Goal: Information Seeking & Learning: Compare options

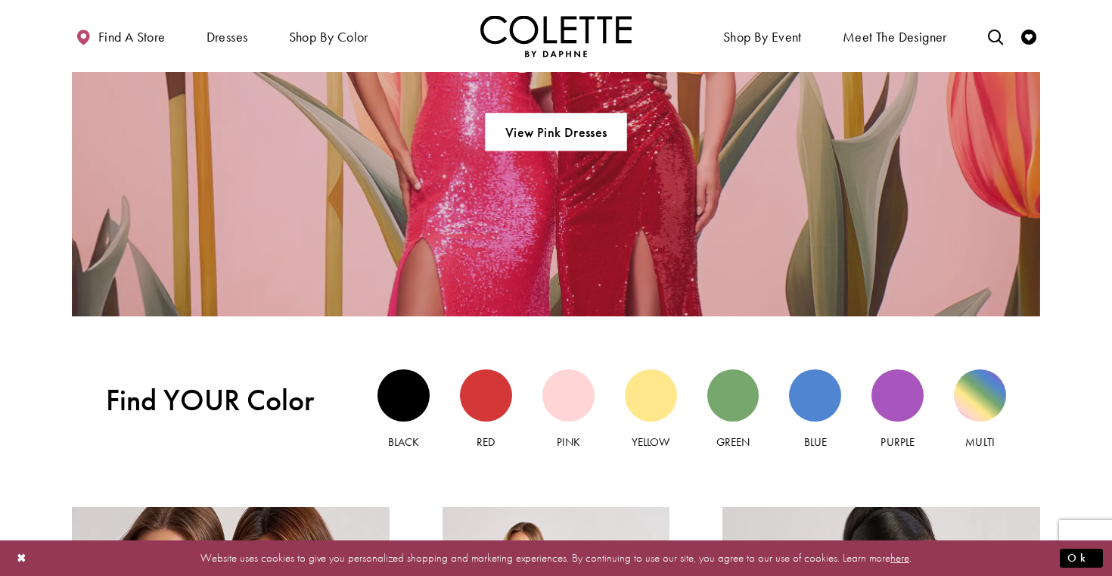
scroll to position [1228, 0]
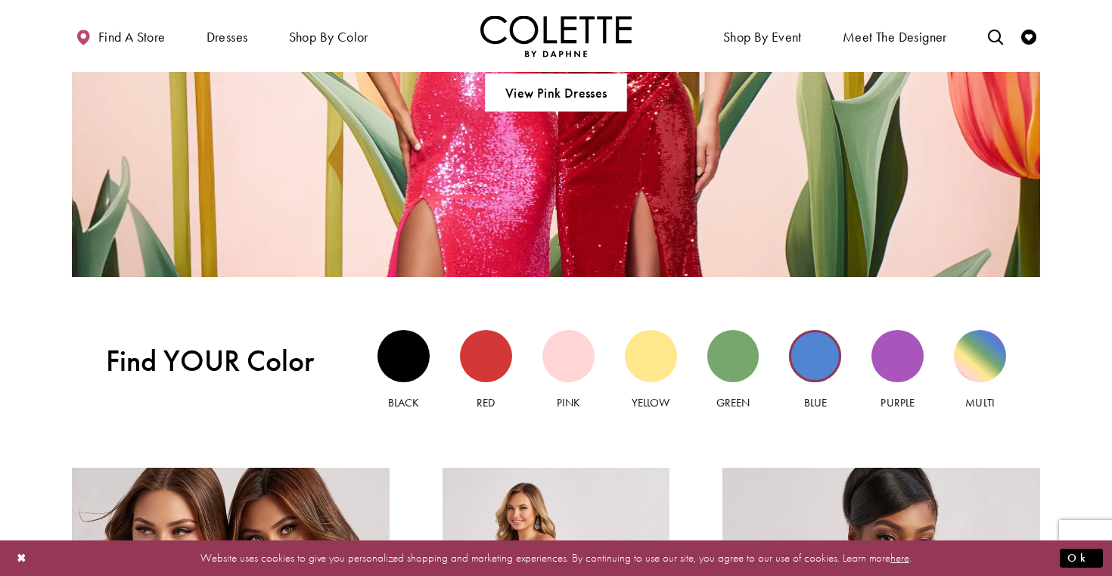
click at [818, 356] on div "Blue view" at bounding box center [815, 356] width 52 height 52
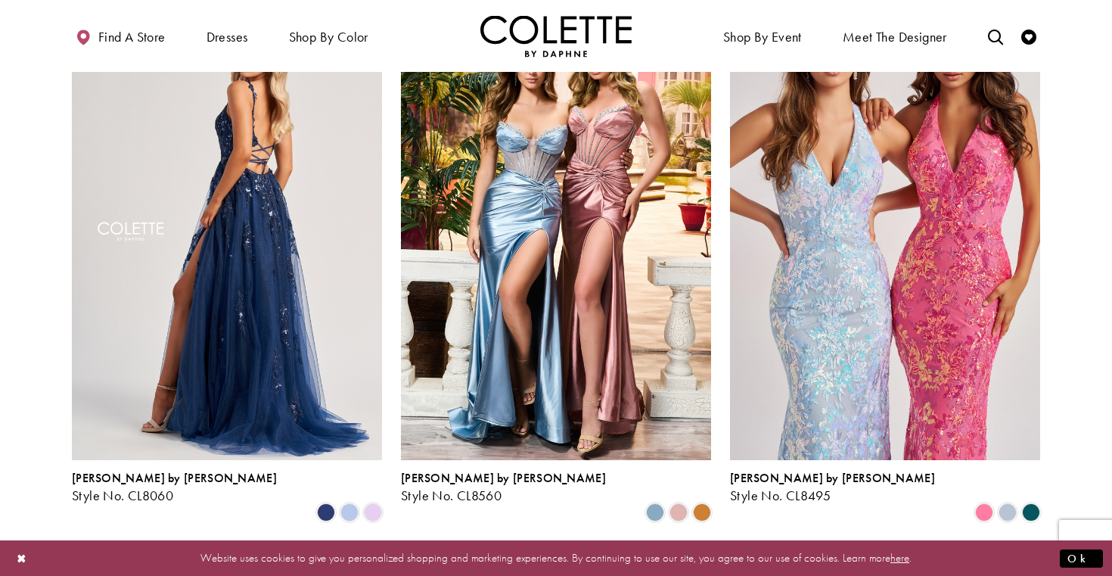
scroll to position [758, 0]
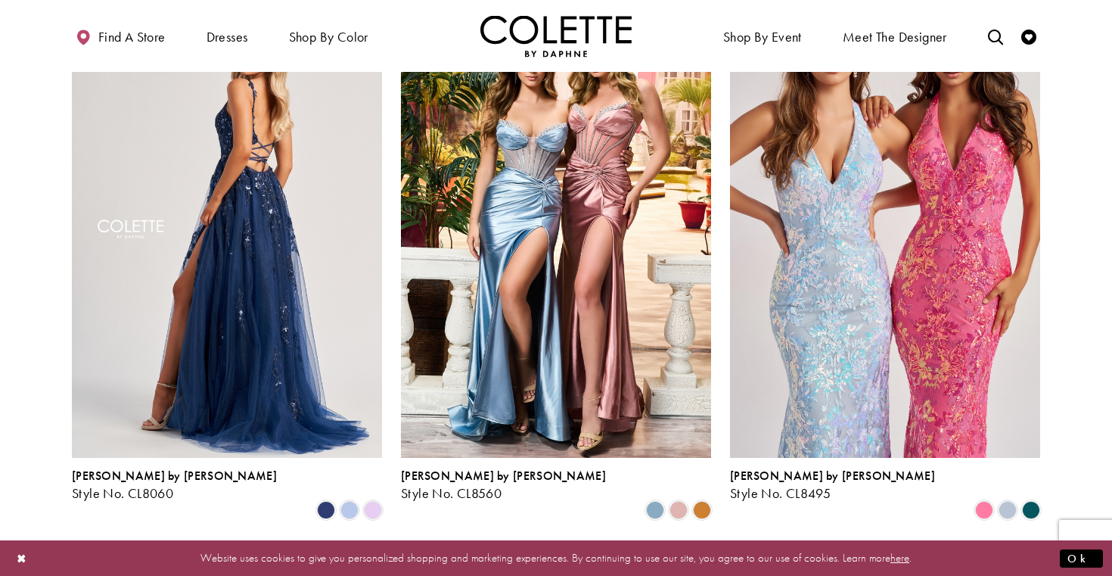
click at [185, 362] on img "Visit Colette by Daphne Style No. CL8060 Page" at bounding box center [227, 231] width 310 height 451
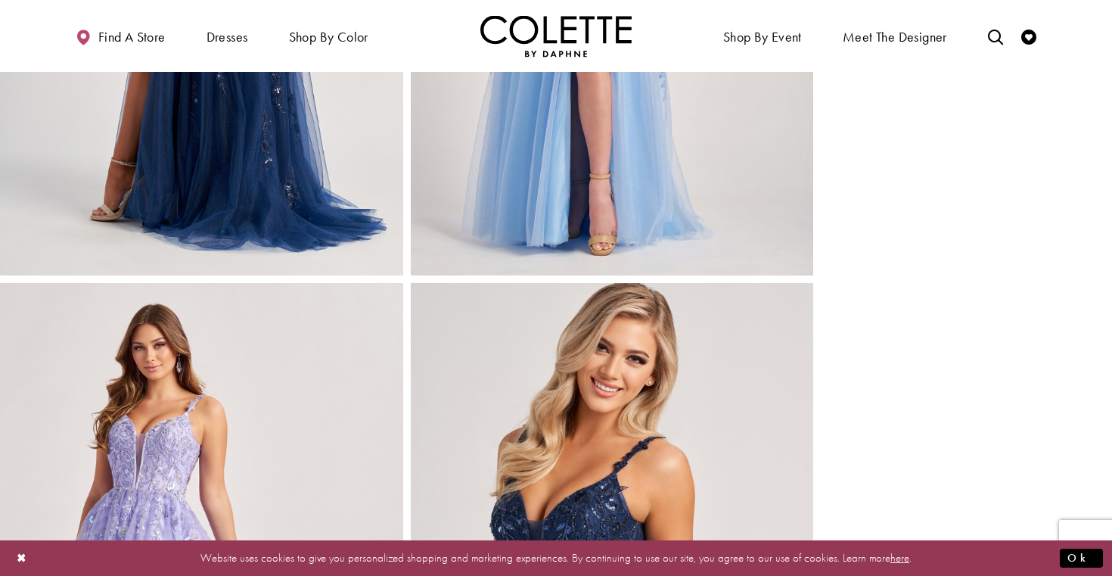
scroll to position [908, 0]
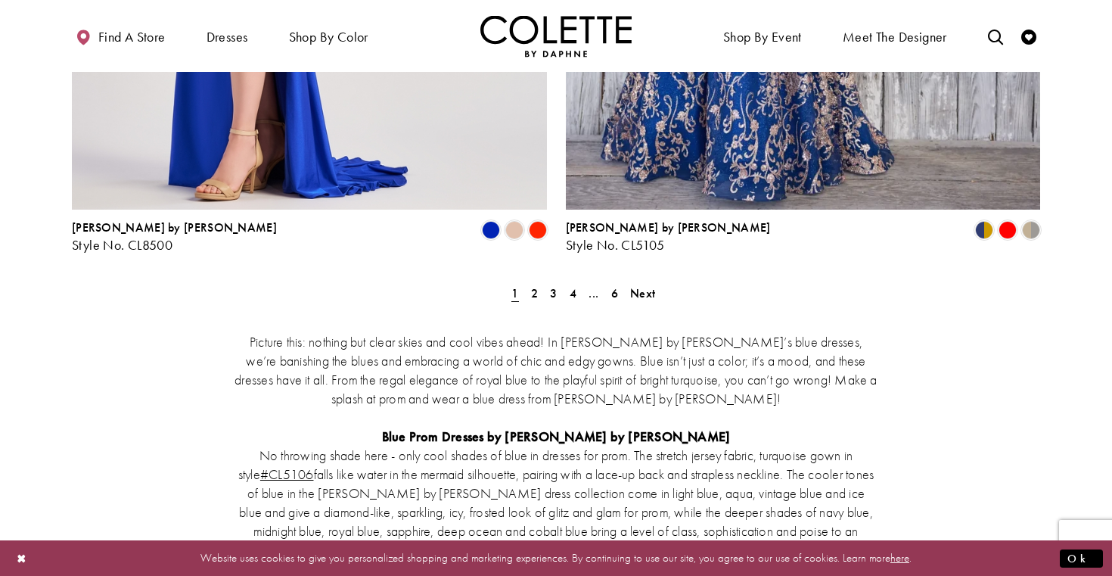
scroll to position [2919, 0]
click at [534, 286] on span "2" at bounding box center [534, 294] width 7 height 16
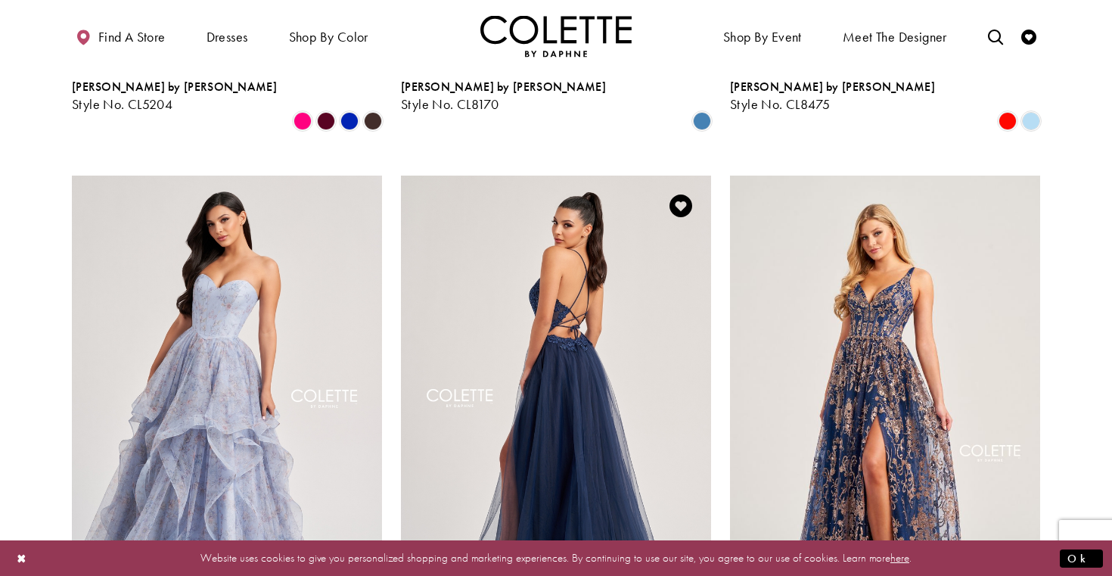
scroll to position [1706, 0]
click at [650, 285] on img "Visit Colette by Daphne Style No. CL8320 Page" at bounding box center [556, 400] width 310 height 451
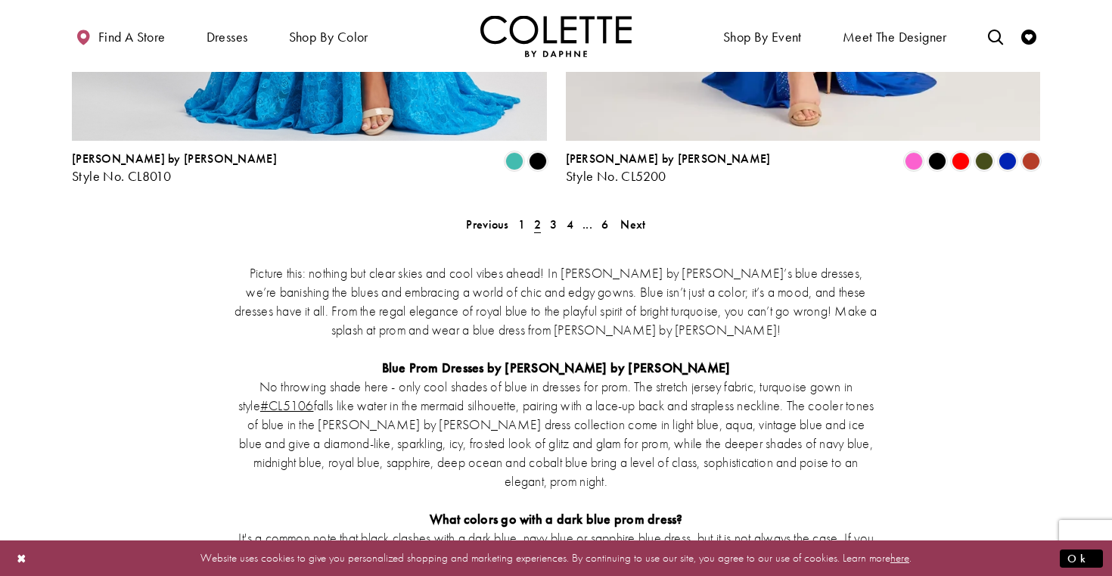
scroll to position [3002, 0]
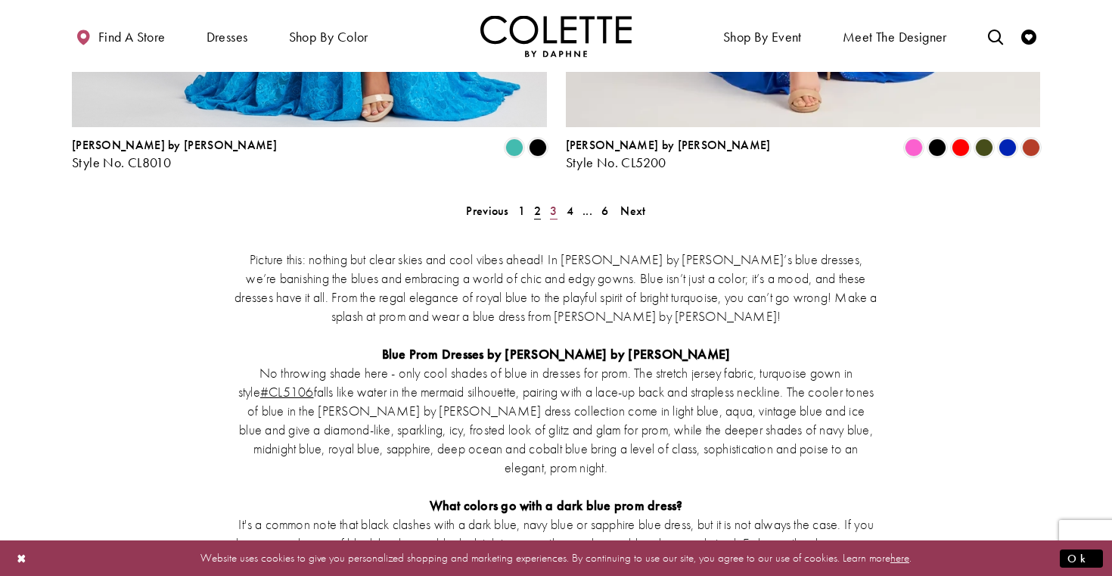
click at [555, 203] on span "3" at bounding box center [553, 211] width 7 height 16
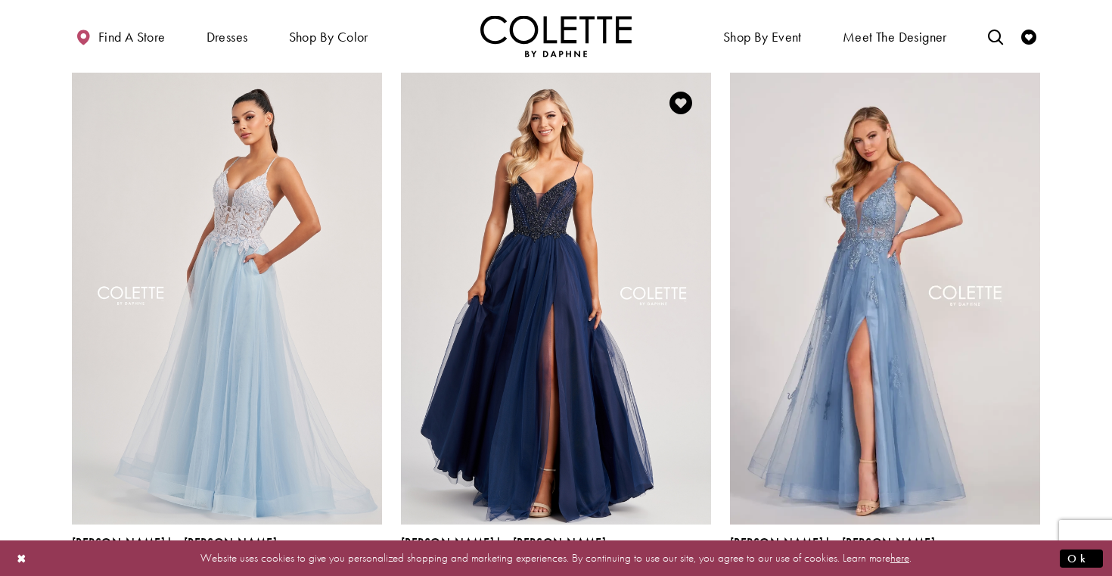
scroll to position [694, 0]
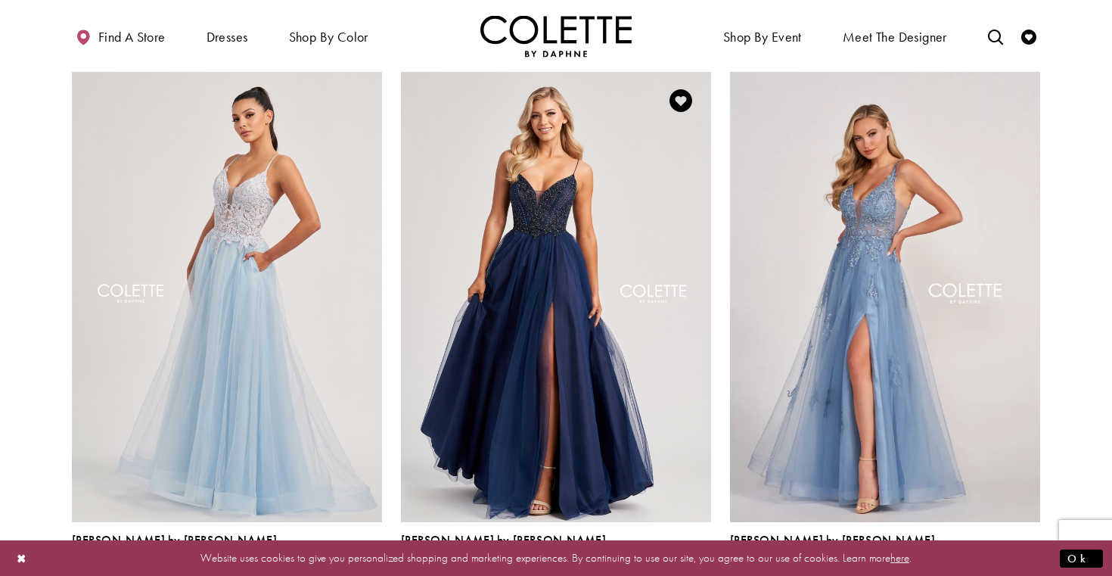
click at [602, 269] on img "Visit Colette by Daphne Style No. CL8250 Page" at bounding box center [556, 295] width 310 height 451
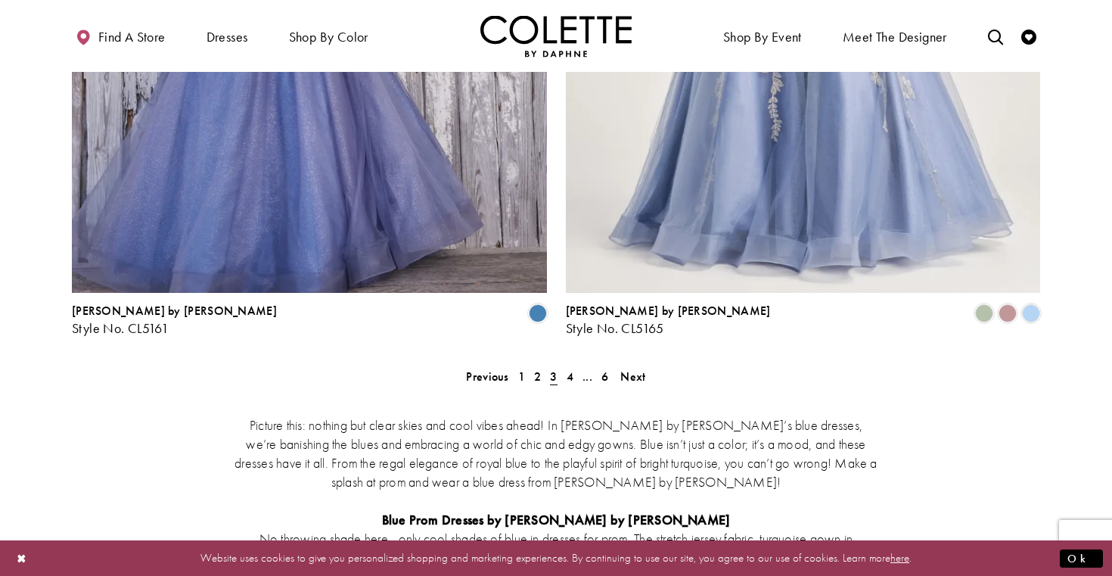
scroll to position [2837, 0]
click at [571, 368] on span "4" at bounding box center [570, 376] width 7 height 16
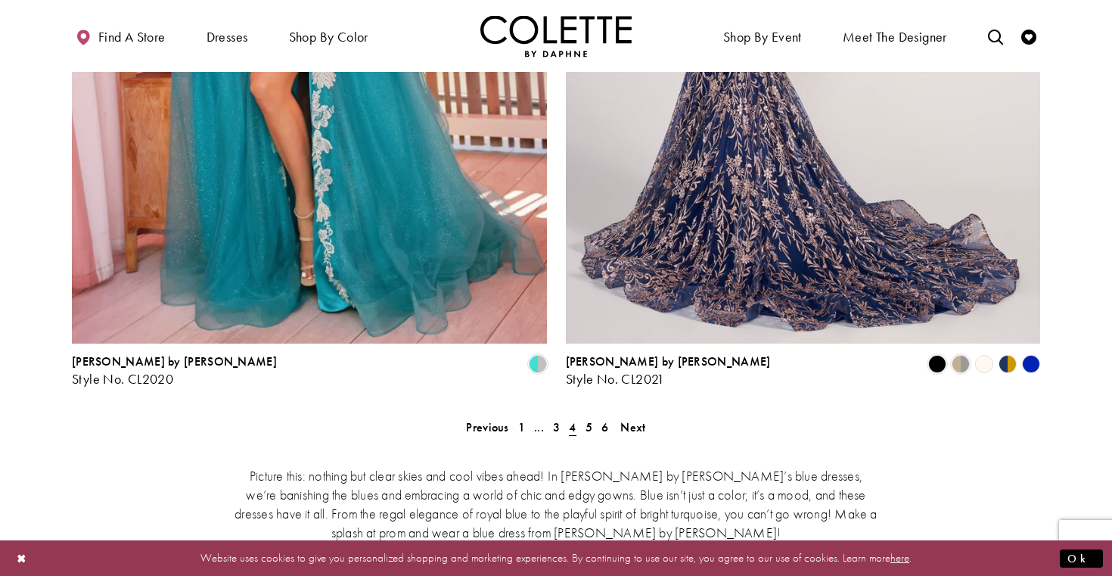
scroll to position [2790, 0]
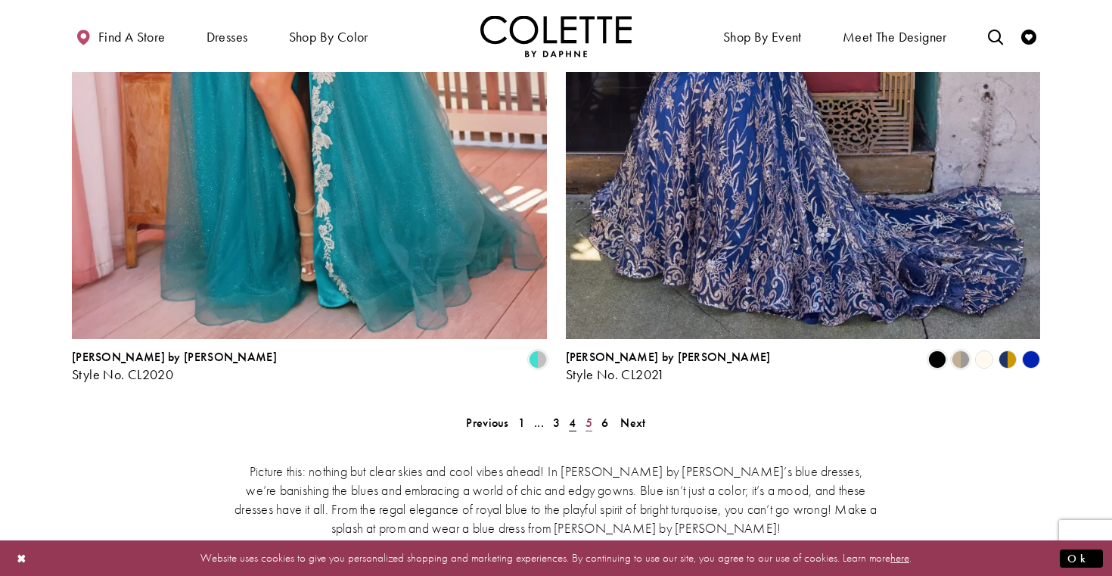
click at [587, 415] on span "5" at bounding box center [589, 423] width 7 height 16
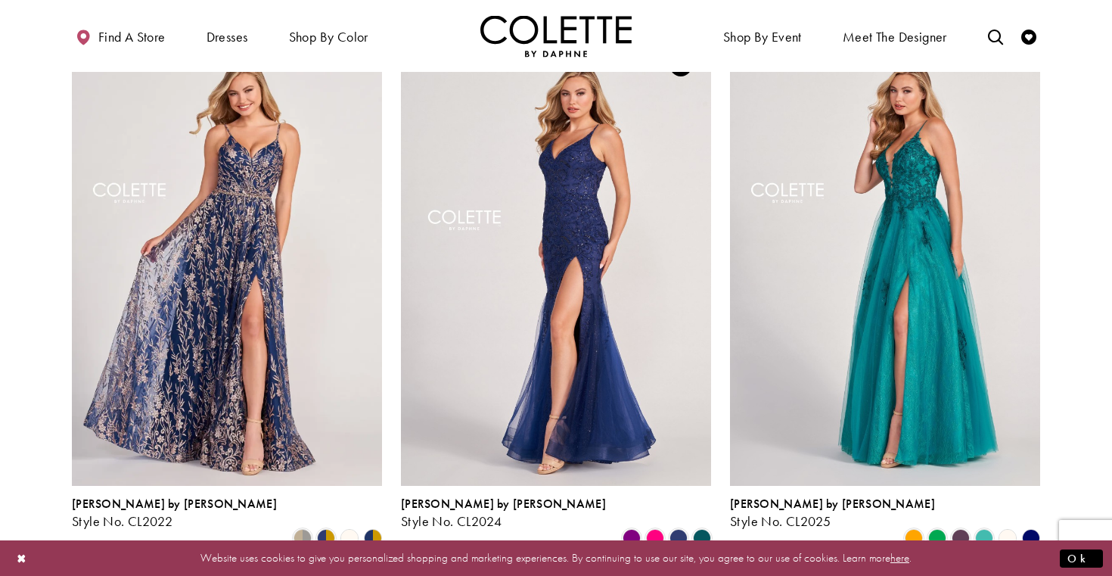
scroll to position [173, 0]
click at [1036, 528] on icon "Product List" at bounding box center [1031, 537] width 18 height 18
click at [1035, 526] on polygon "Product List" at bounding box center [1030, 537] width 23 height 23
click at [978, 359] on img "Visit Colette by Daphne Style No. CL2025 Page" at bounding box center [885, 259] width 310 height 451
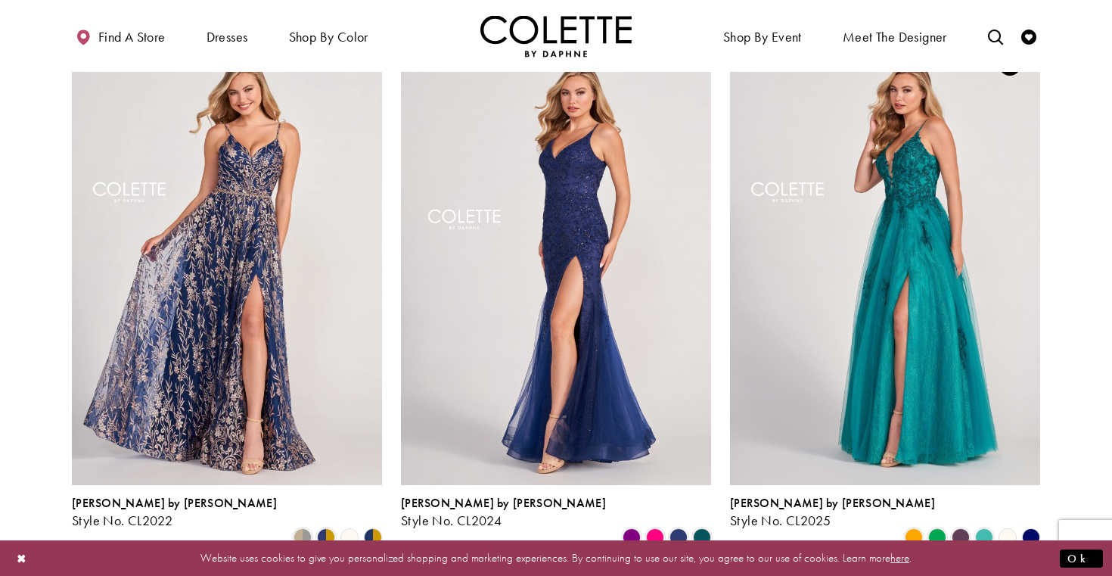
click at [1031, 526] on polygon "Product List" at bounding box center [1030, 537] width 23 height 23
click at [981, 380] on img "Visit Colette by Daphne Style No. CL2025 Page" at bounding box center [885, 259] width 310 height 451
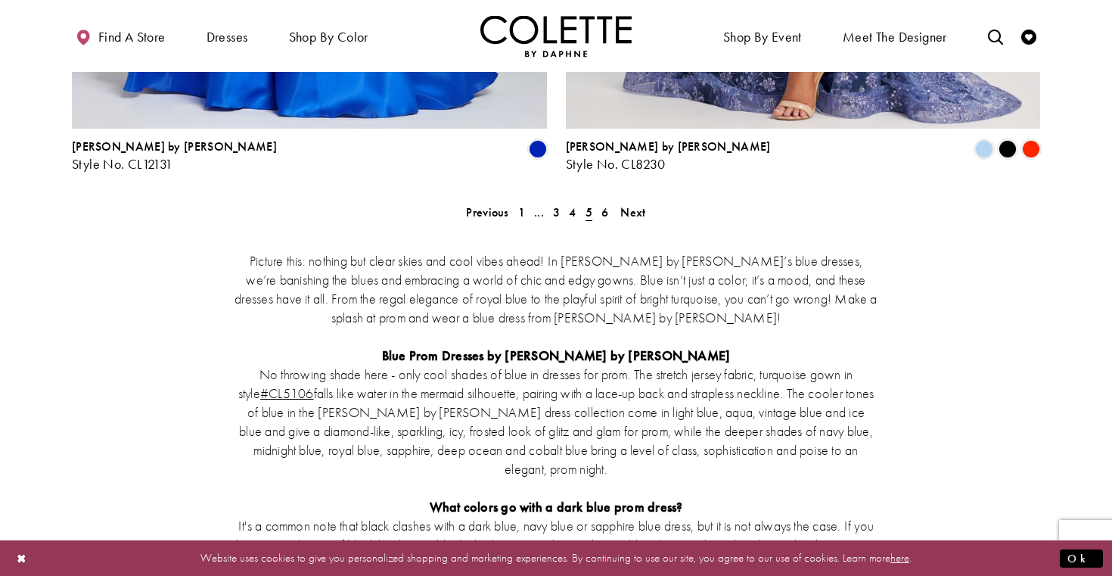
scroll to position [3006, 0]
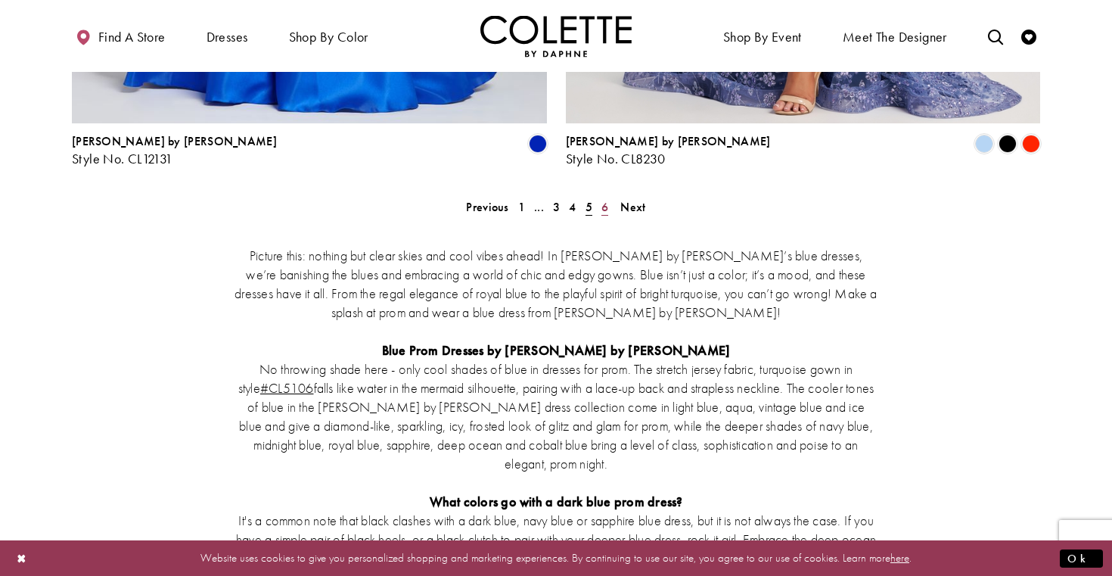
click at [605, 199] on span "6" at bounding box center [605, 207] width 7 height 16
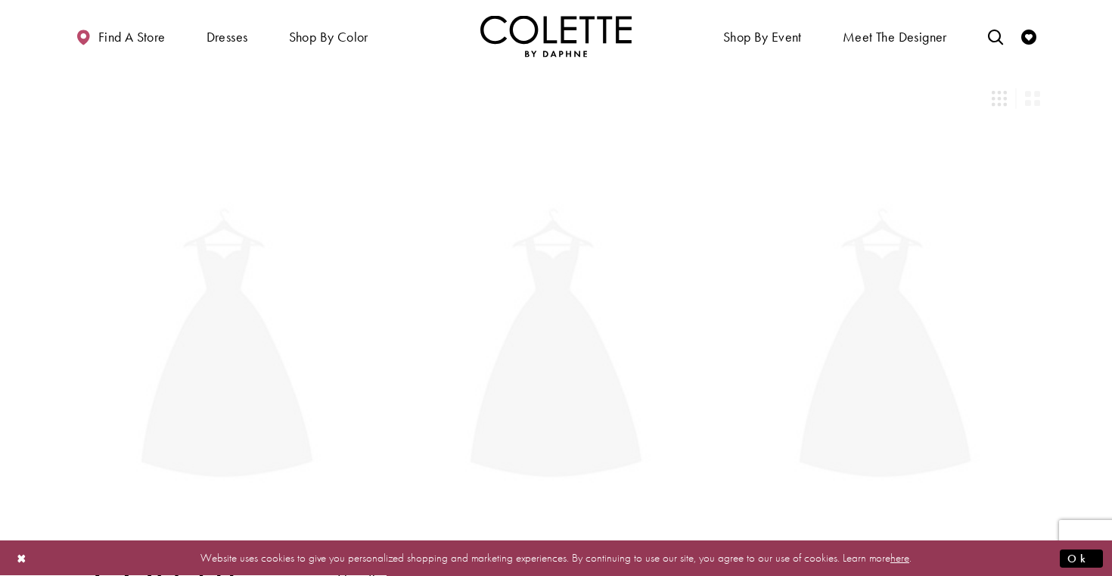
scroll to position [81, 0]
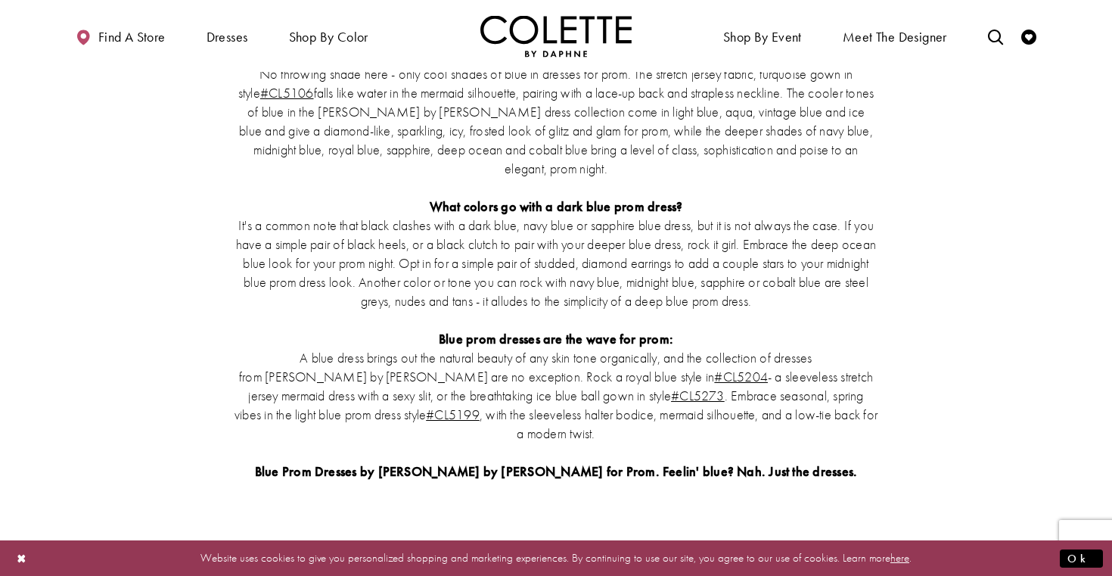
scroll to position [3304, 0]
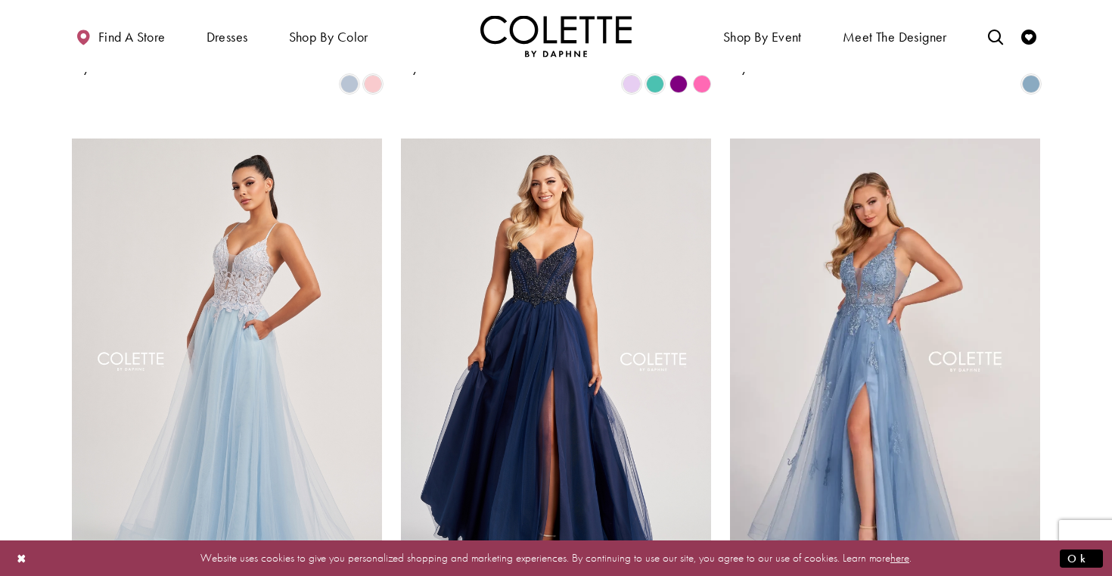
scroll to position [627, 0]
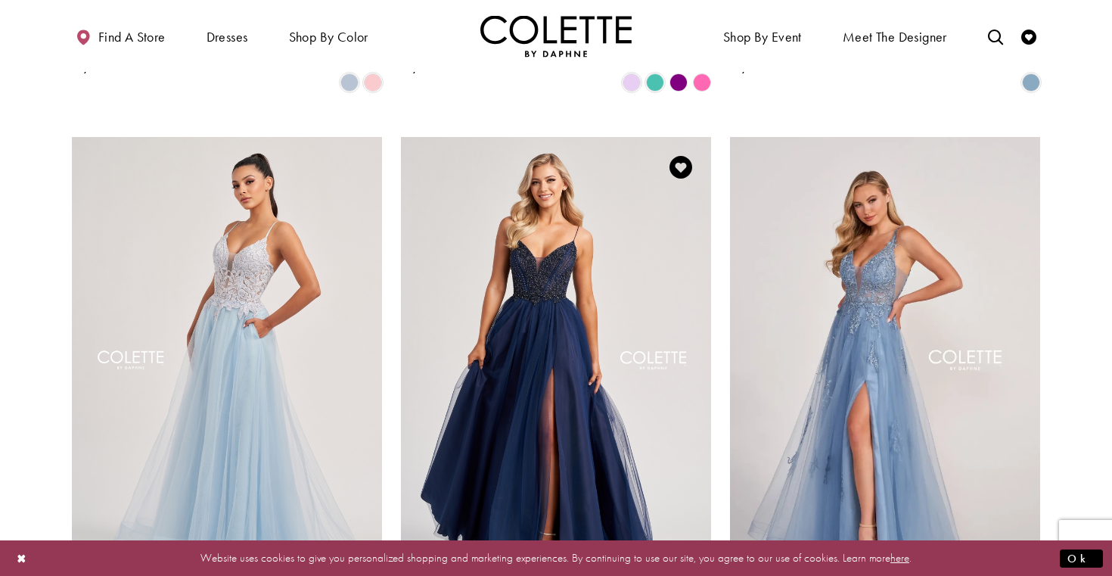
click at [462, 265] on img "Visit Colette by Daphne Style No. CL8250 Page" at bounding box center [556, 362] width 310 height 451
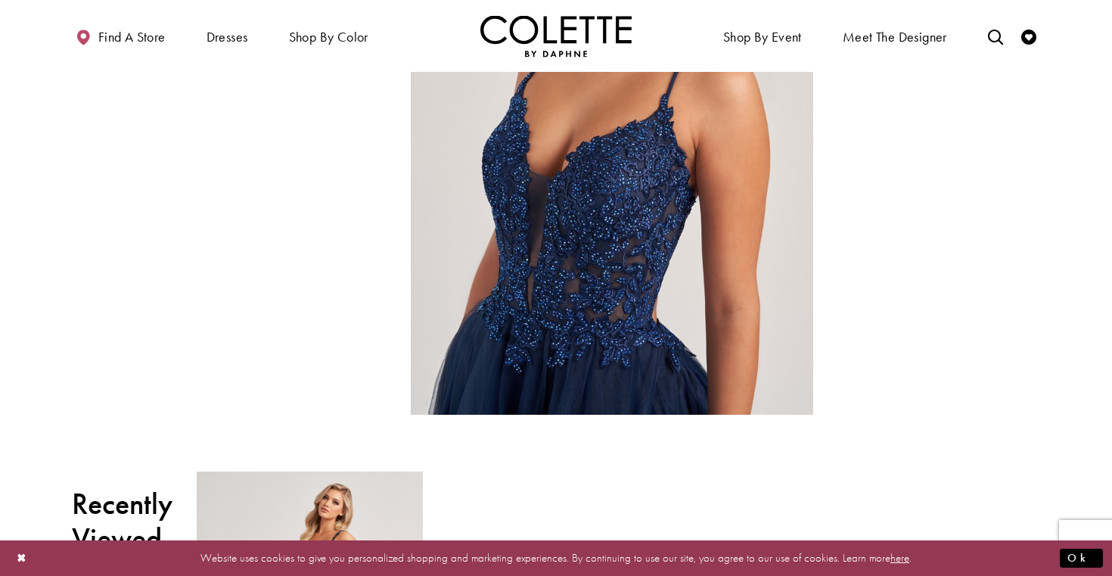
scroll to position [1492, 0]
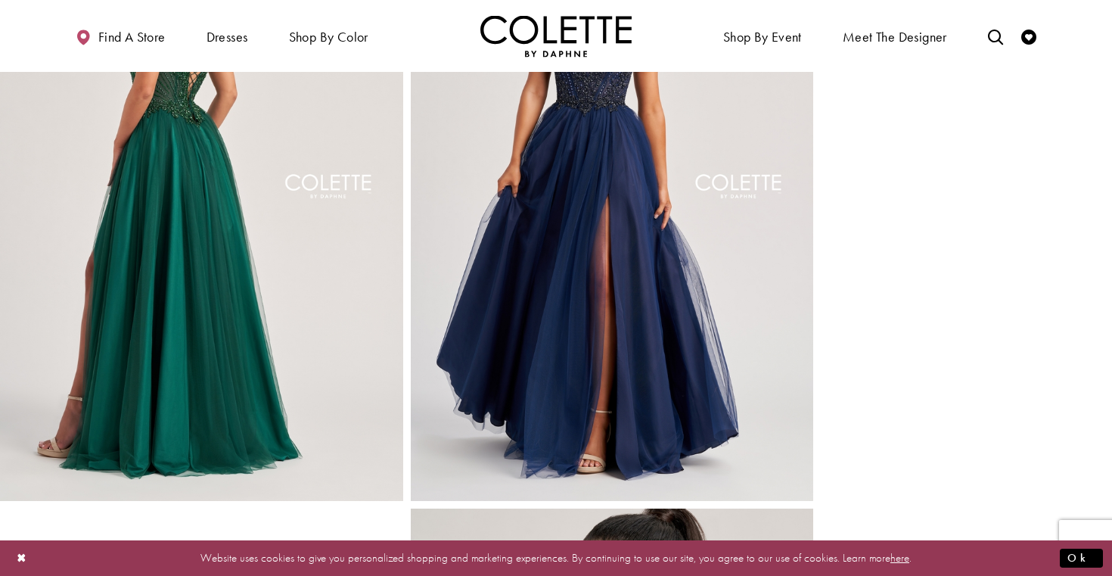
scroll to position [844, 0]
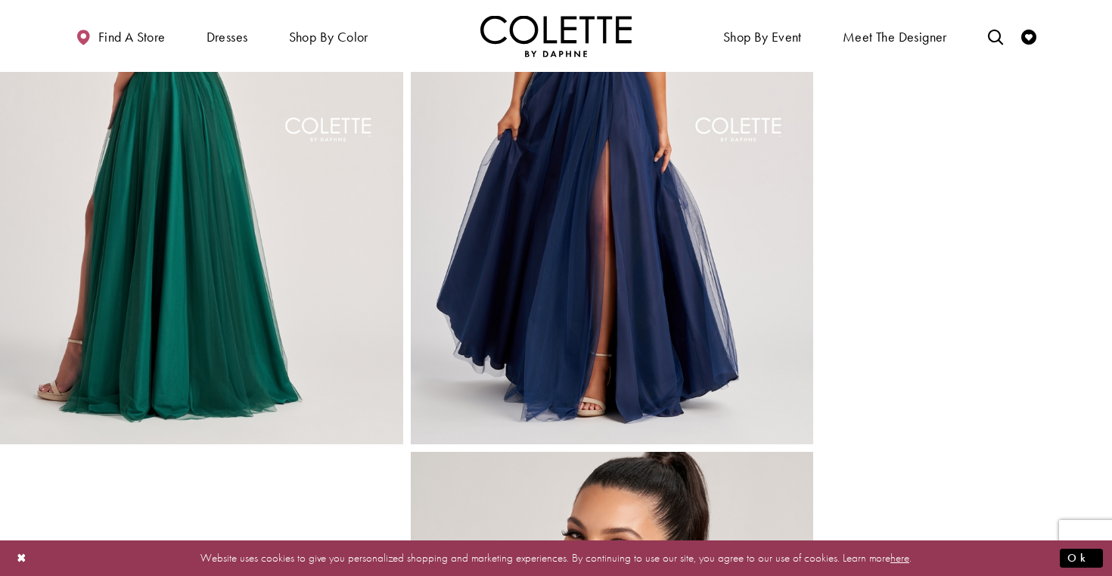
click at [607, 307] on img "Full size Style CL8250 Colette by Daphne #3 Navy Blue frontface vertical picture" at bounding box center [612, 142] width 403 height 605
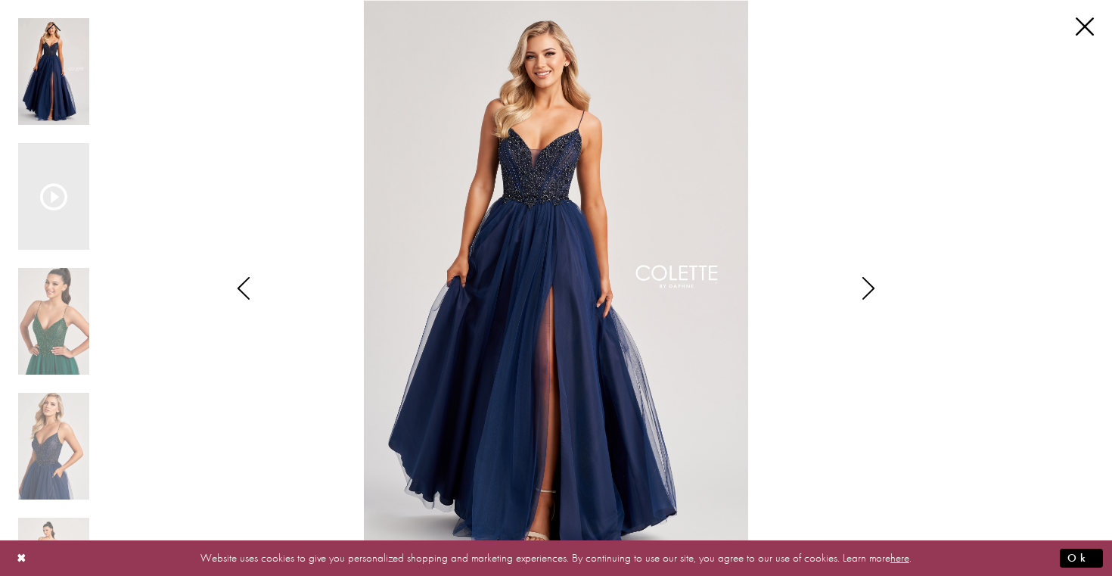
click at [866, 299] on icon "Style CL8250 Colette by Daphne Views dialog" at bounding box center [869, 288] width 38 height 23
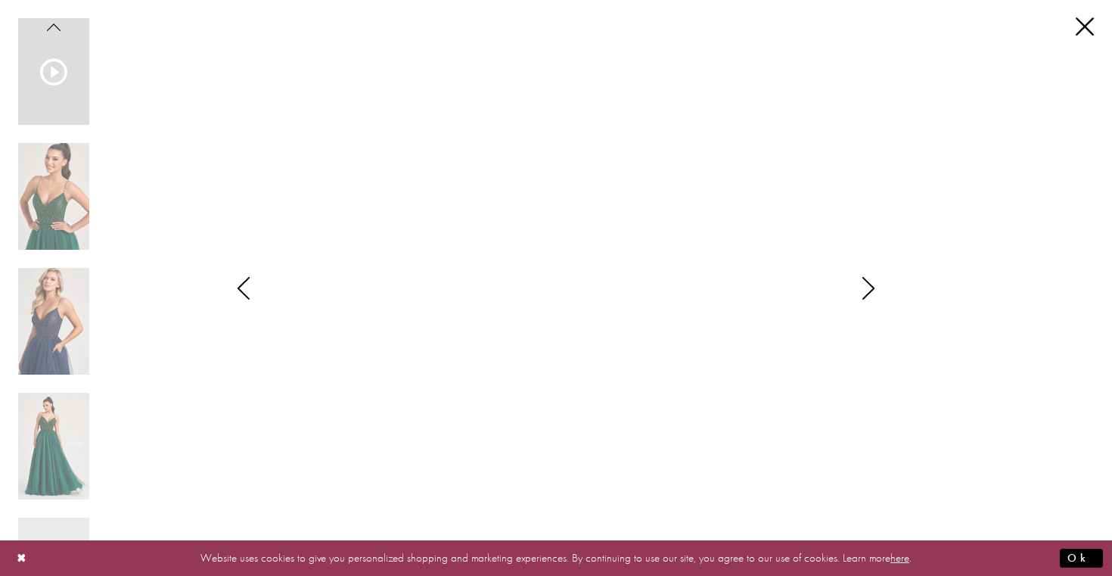
click at [866, 299] on icon "Style CL8250 Colette by Daphne Views dialog" at bounding box center [869, 288] width 38 height 23
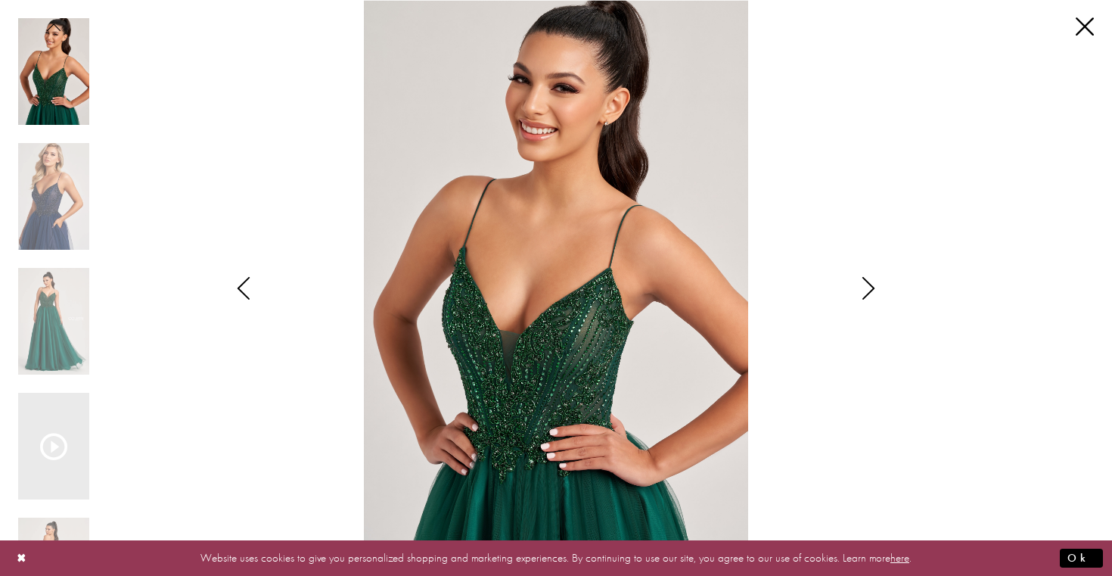
click at [866, 299] on icon "Style CL8250 Colette by Daphne Views dialog" at bounding box center [869, 288] width 38 height 23
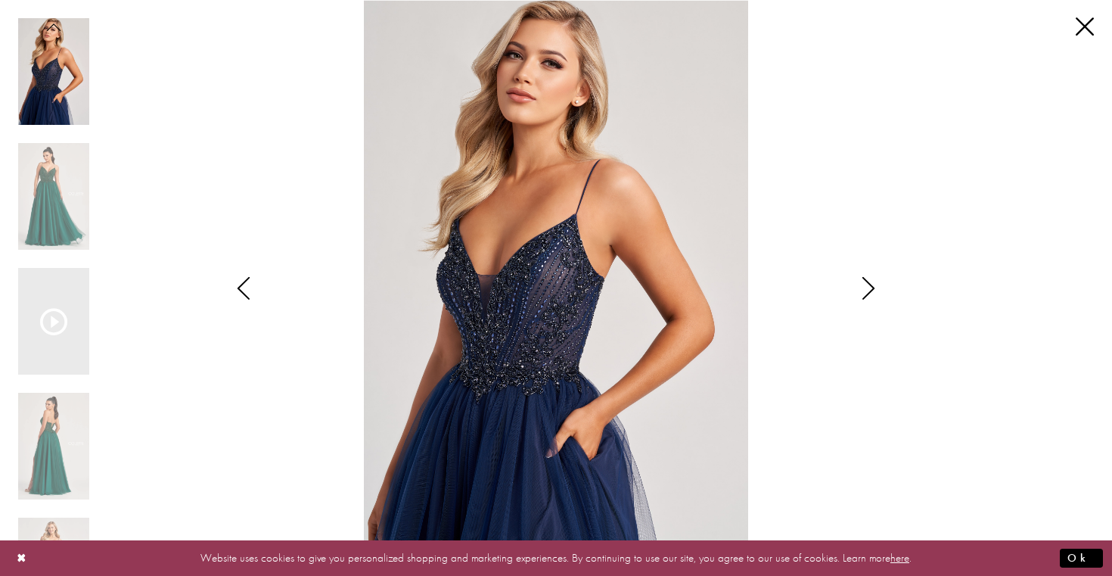
click at [866, 299] on icon "Style CL8250 Colette by Daphne Views dialog" at bounding box center [869, 288] width 38 height 23
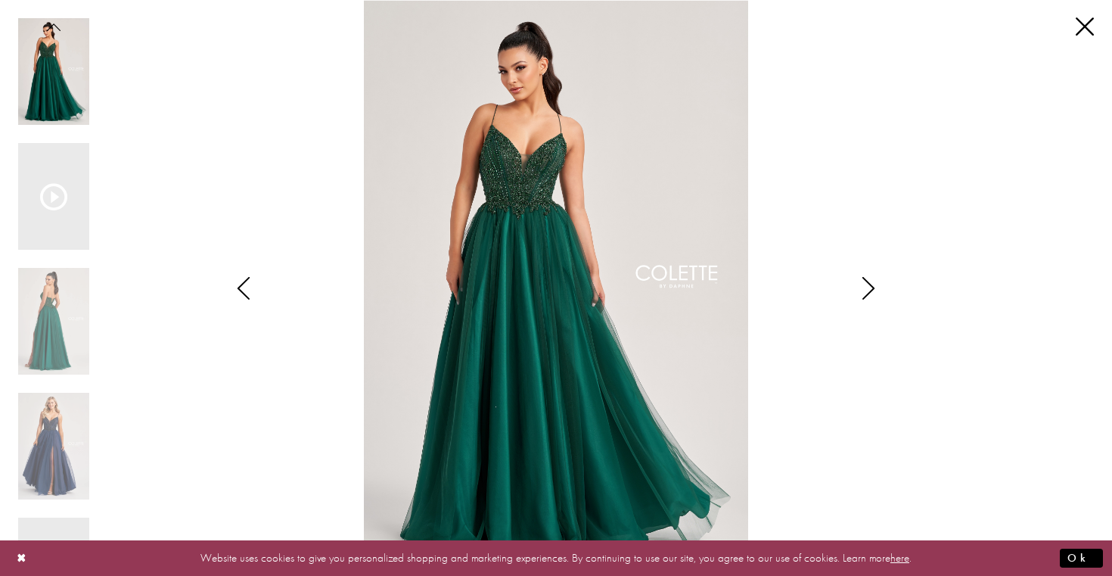
click at [866, 299] on icon "Style CL8250 Colette by Daphne Views dialog" at bounding box center [869, 288] width 38 height 23
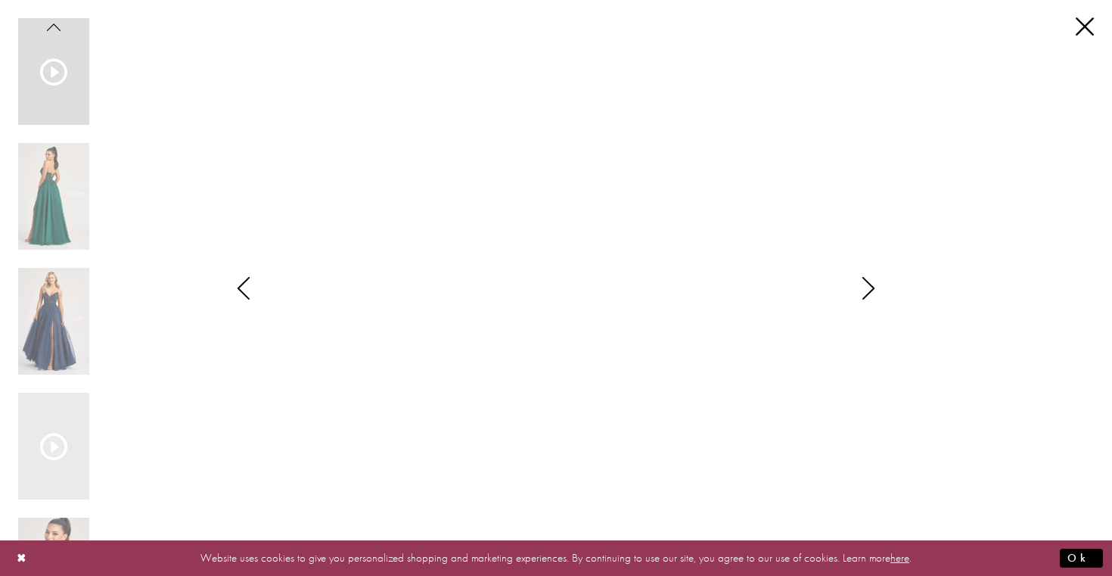
click at [866, 299] on icon "Style CL8250 Colette by Daphne Views dialog" at bounding box center [869, 288] width 38 height 23
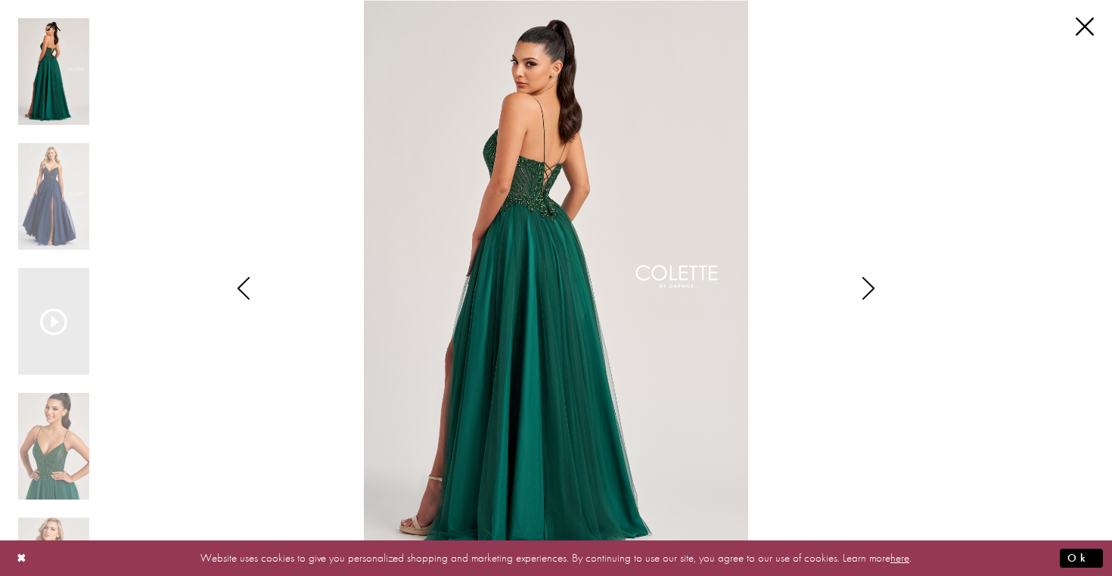
click at [866, 299] on icon "Style CL8250 Colette by Daphne Views dialog" at bounding box center [869, 288] width 38 height 23
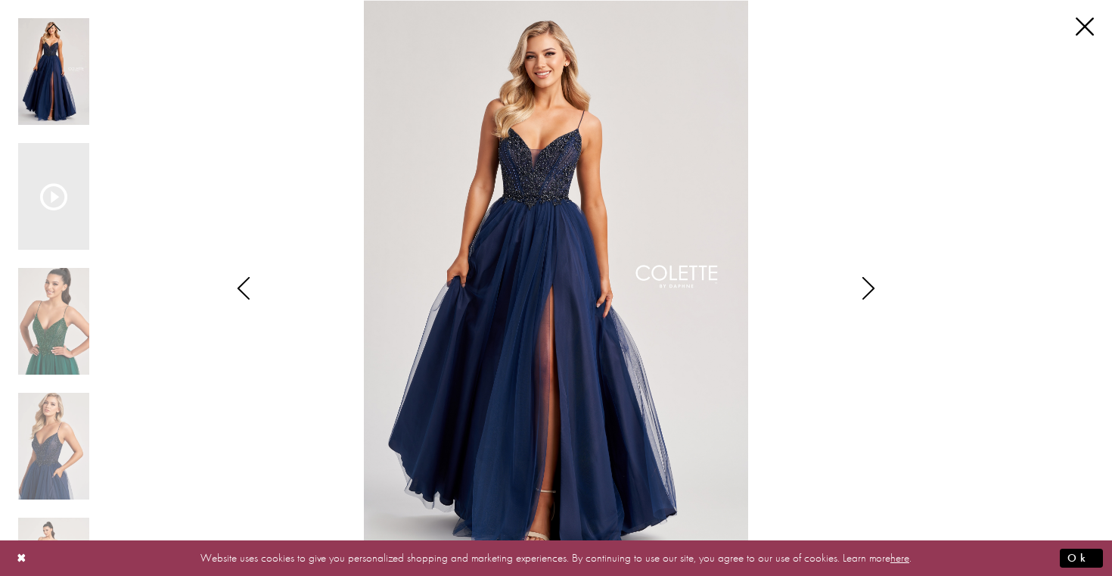
click at [866, 299] on icon "Style CL8250 Colette by Daphne Views dialog" at bounding box center [869, 288] width 38 height 23
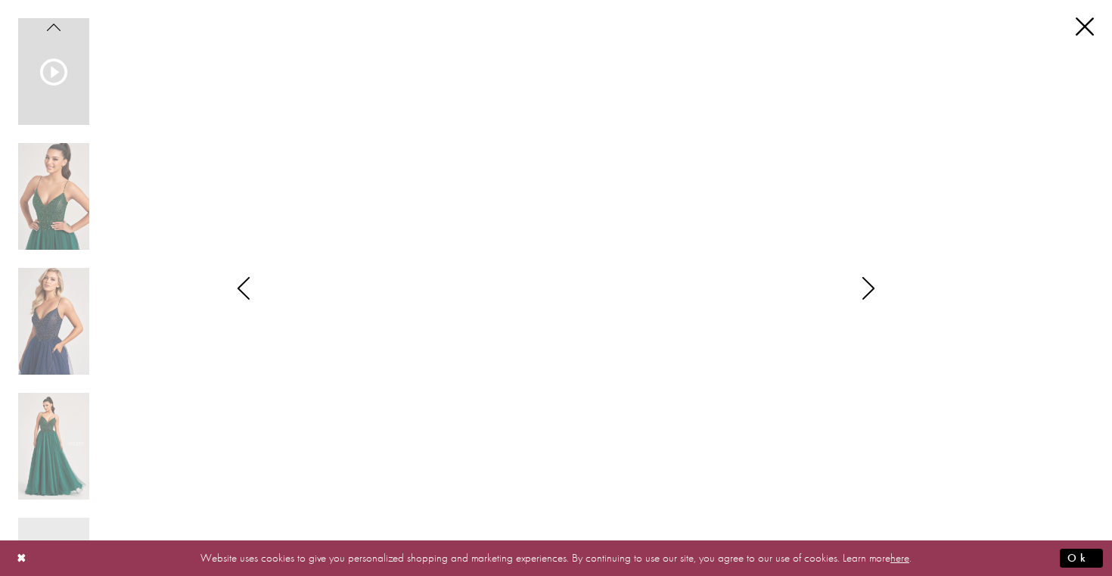
click at [866, 299] on icon "Style CL8250 Colette by Daphne Views dialog" at bounding box center [869, 288] width 38 height 23
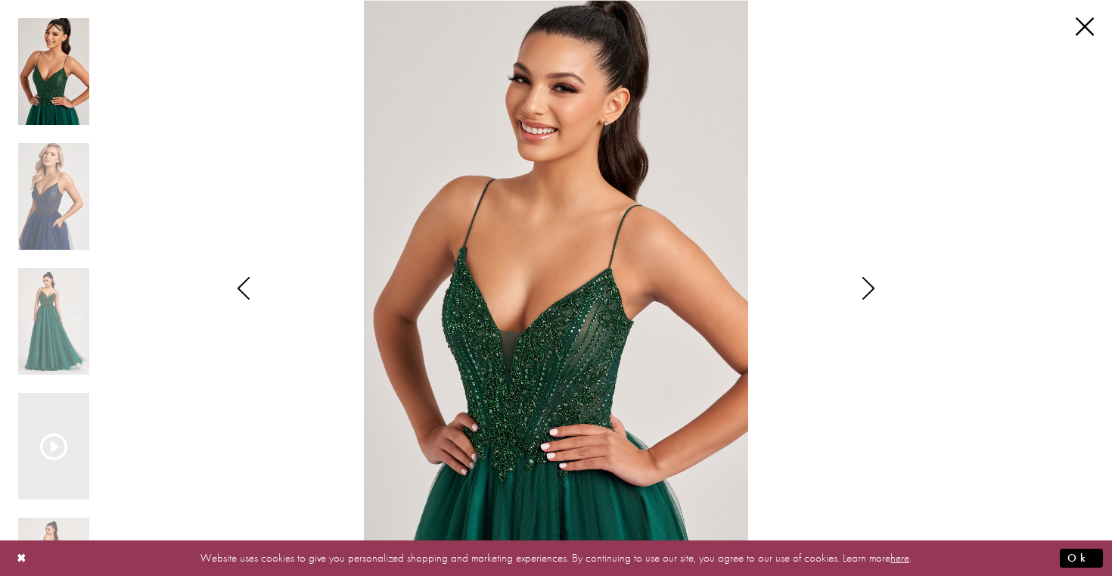
click at [866, 299] on icon "Style CL8250 Colette by Daphne Views dialog" at bounding box center [869, 288] width 38 height 23
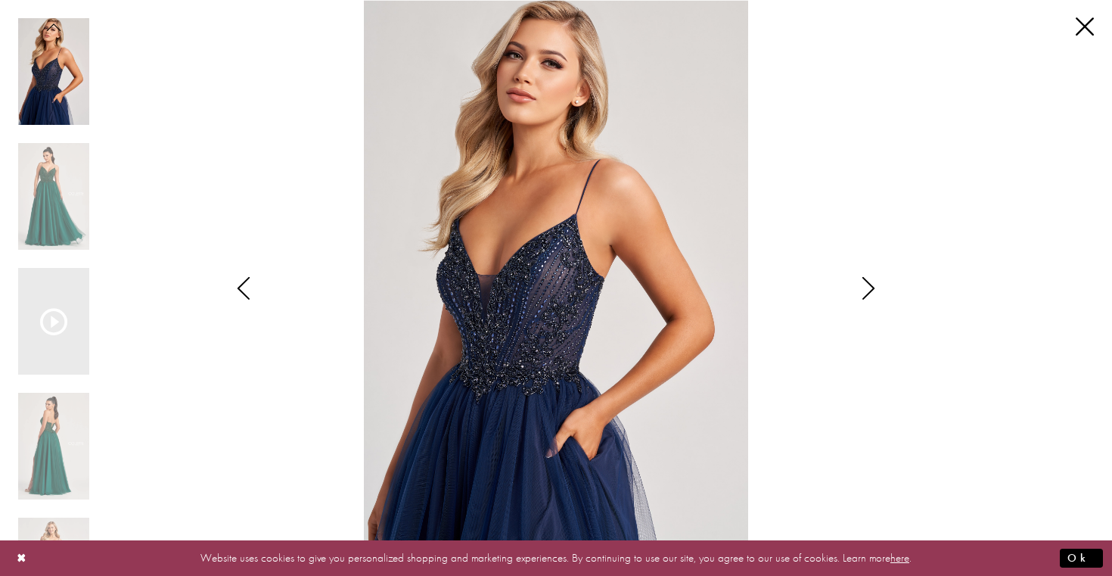
click at [866, 299] on icon "Style CL8250 Colette by Daphne Views dialog" at bounding box center [869, 288] width 38 height 23
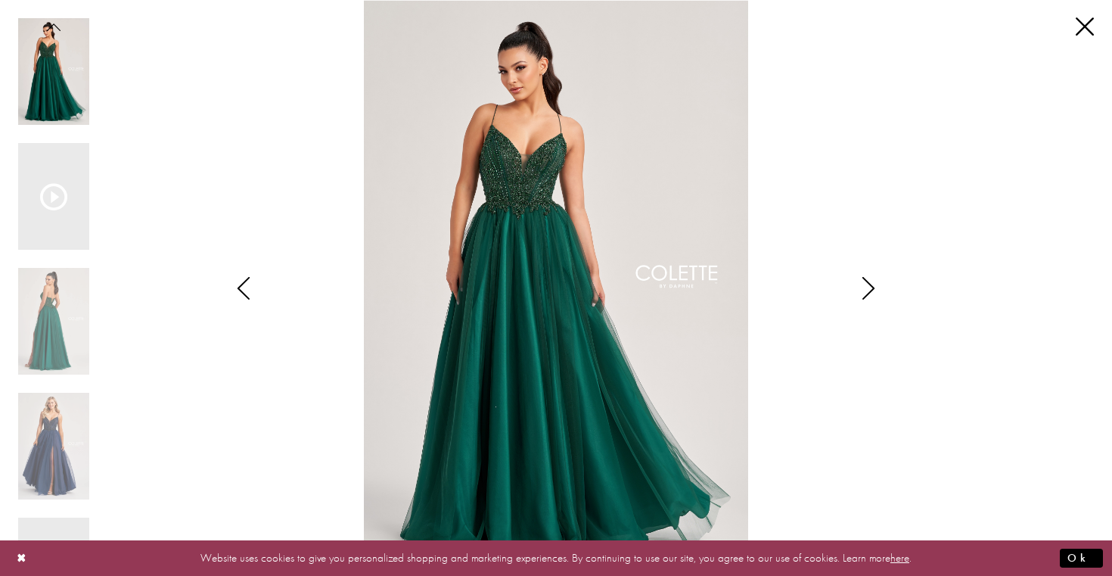
click at [866, 299] on icon "Style CL8250 Colette by Daphne Views dialog" at bounding box center [869, 288] width 38 height 23
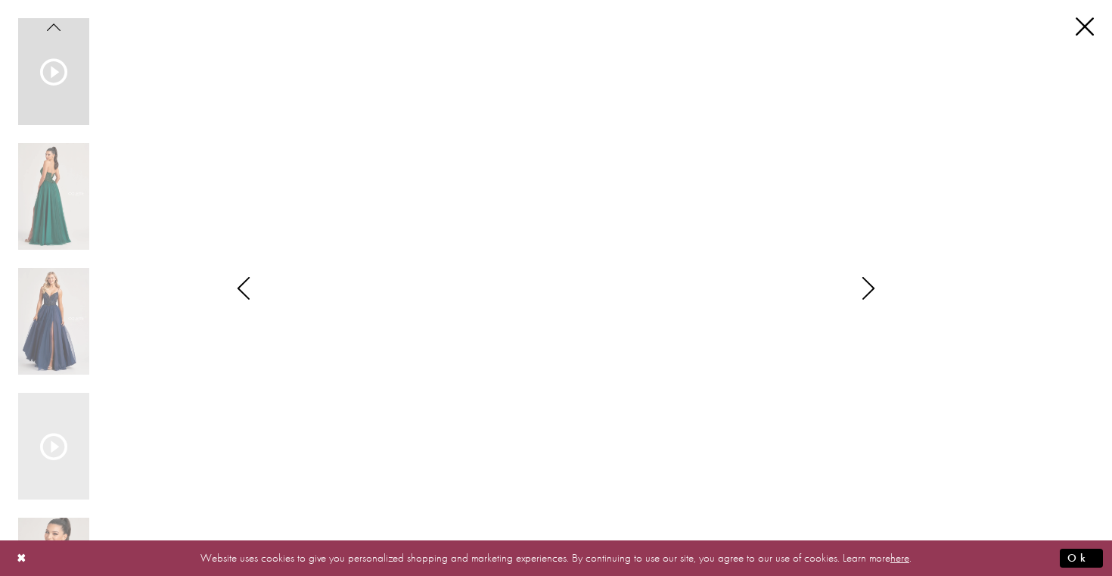
click at [866, 299] on icon "Style CL8250 Colette by Daphne Views dialog" at bounding box center [869, 288] width 38 height 23
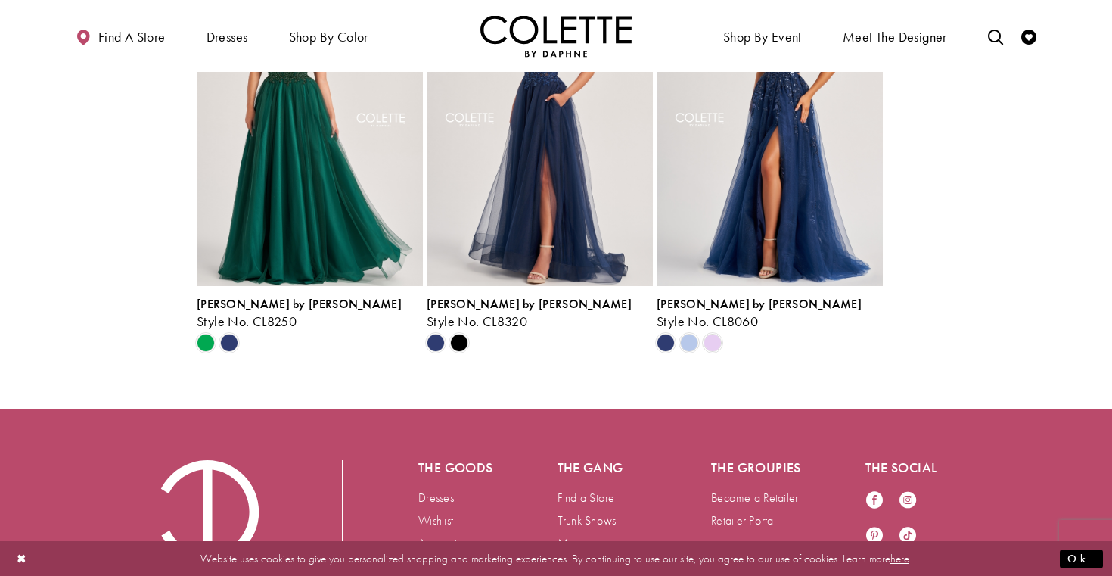
scroll to position [3840, 0]
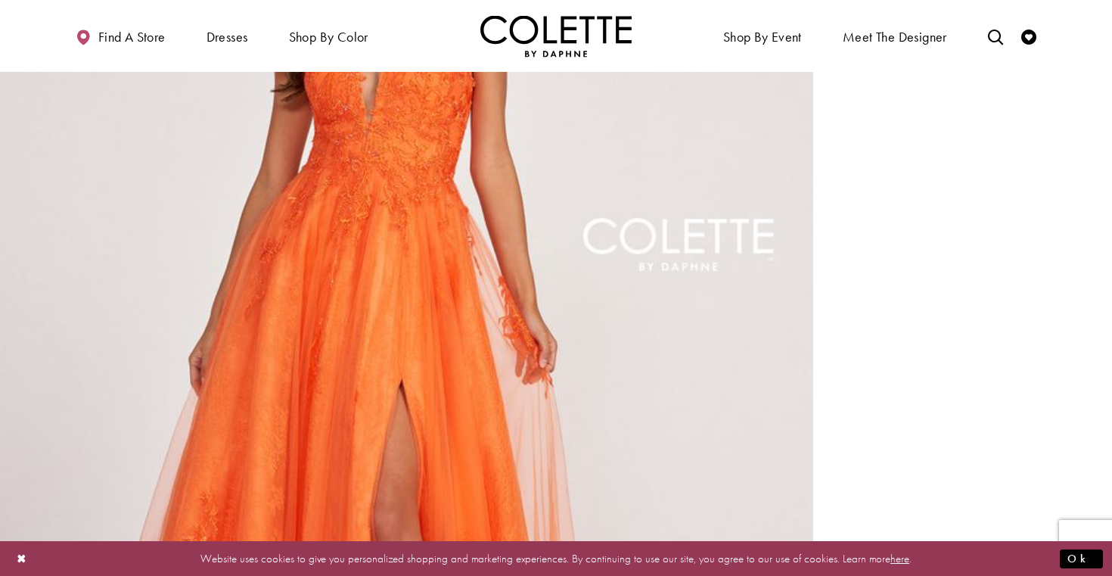
scroll to position [2822, 0]
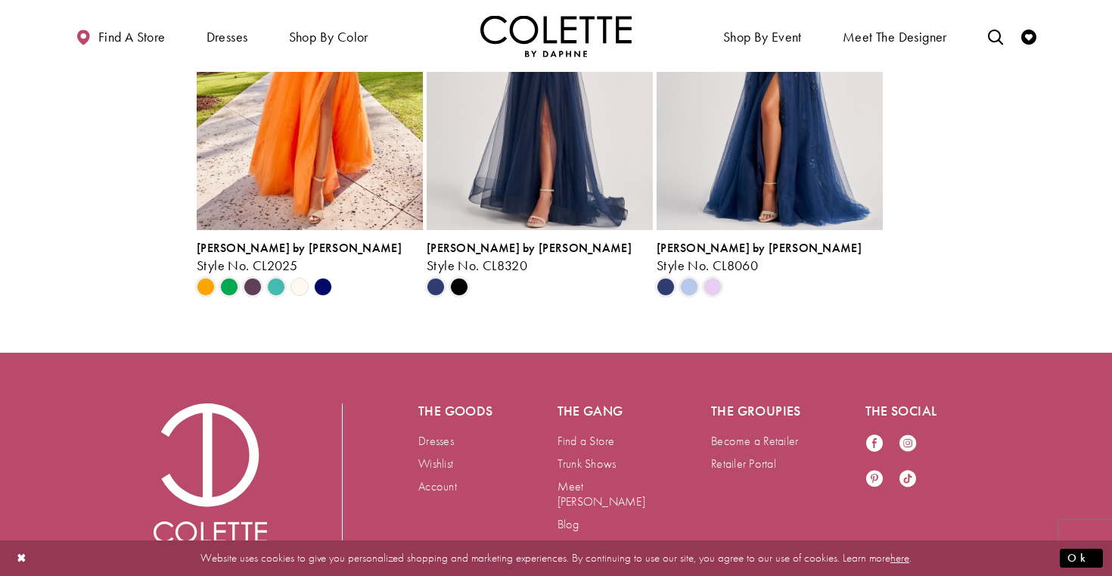
scroll to position [3285, 0]
